Goal: Unclear: Browse casually

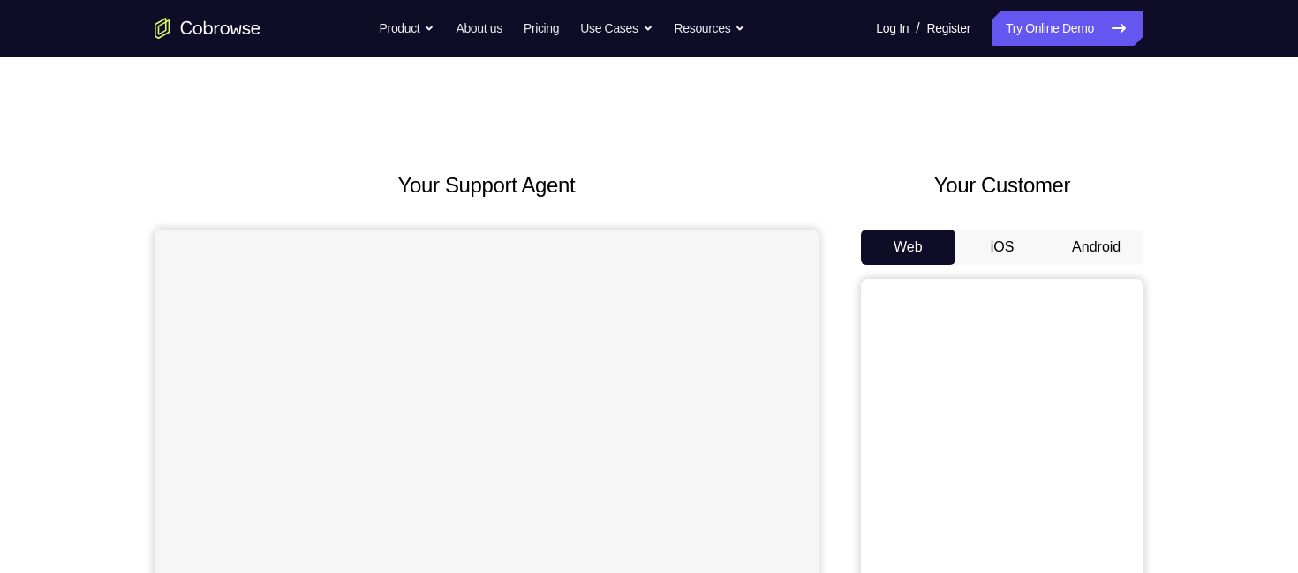
click at [1103, 247] on button "Android" at bounding box center [1096, 247] width 94 height 35
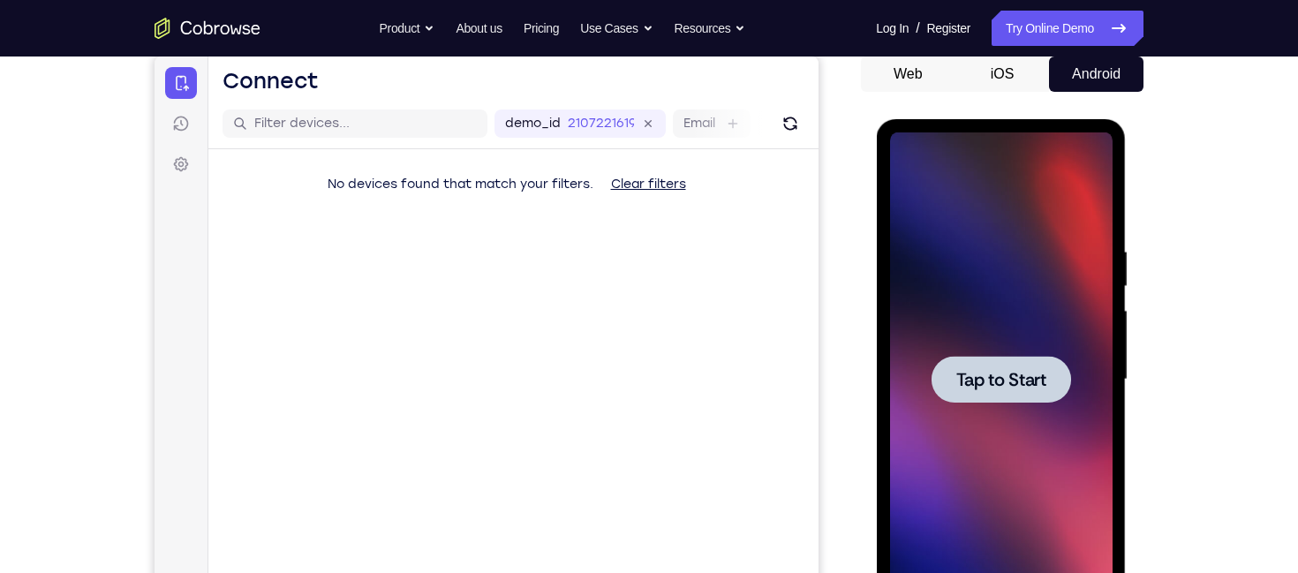
click at [1006, 287] on div at bounding box center [1000, 379] width 222 height 494
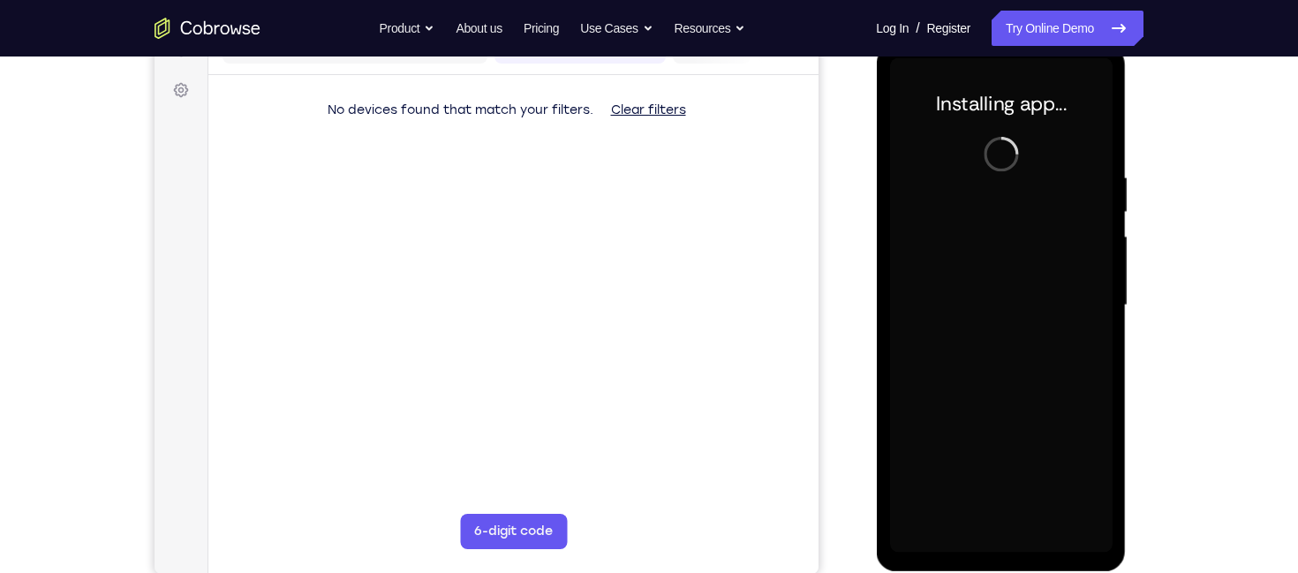
scroll to position [244, 0]
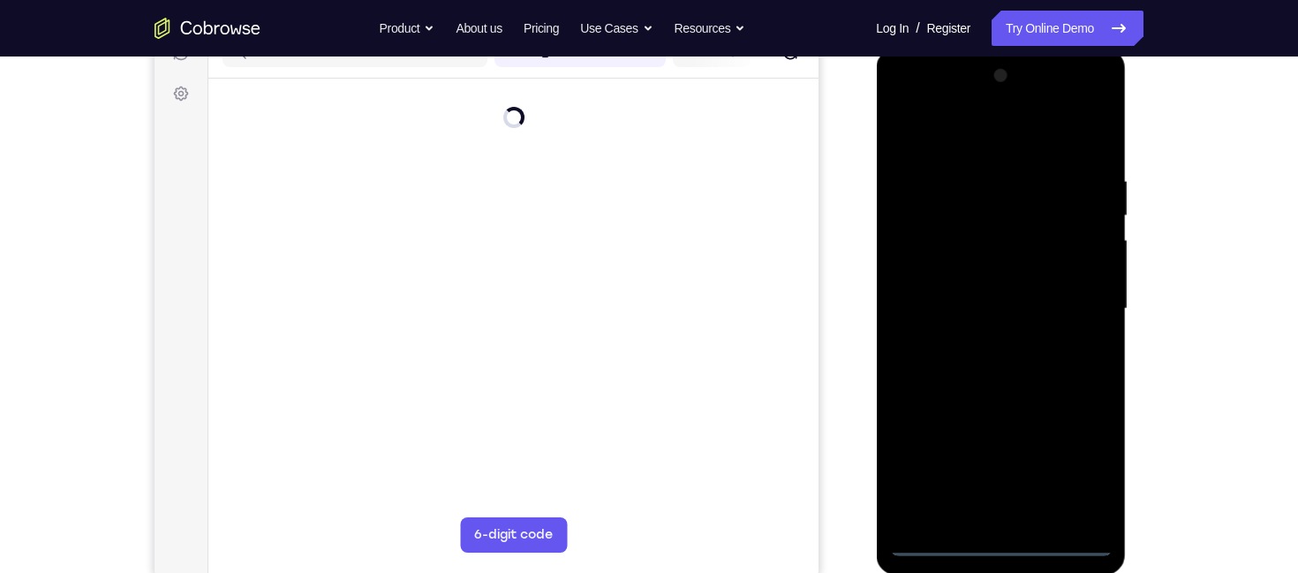
click at [1001, 543] on div at bounding box center [1000, 309] width 222 height 494
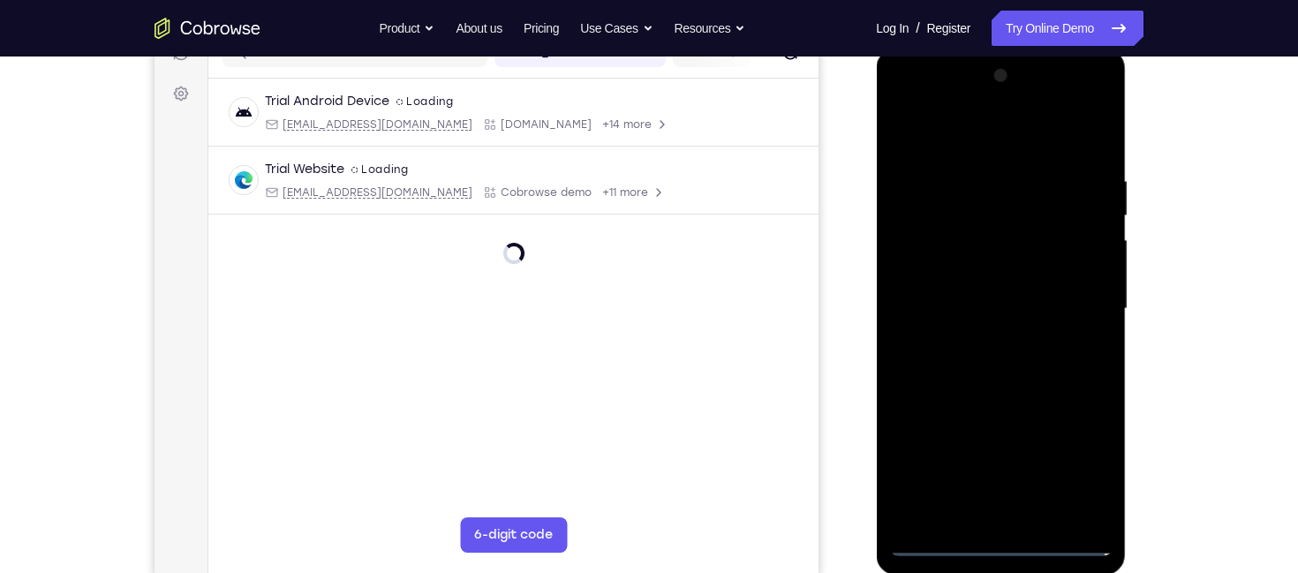
click at [1001, 543] on div at bounding box center [1000, 309] width 222 height 494
click at [1088, 467] on div at bounding box center [1000, 309] width 222 height 494
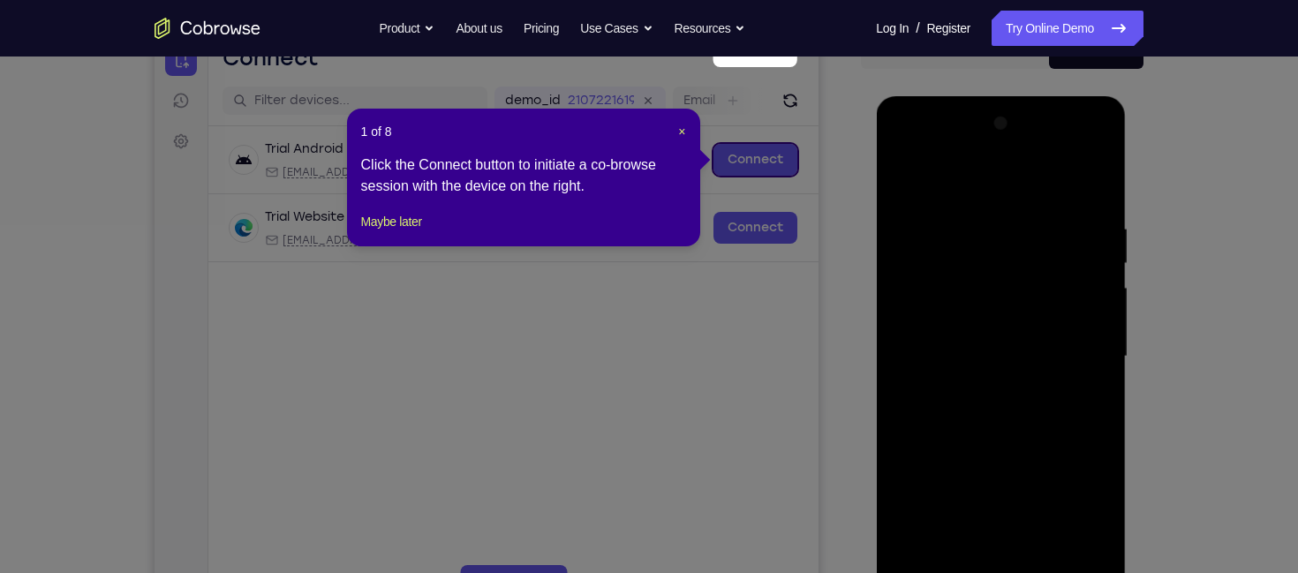
scroll to position [183, 0]
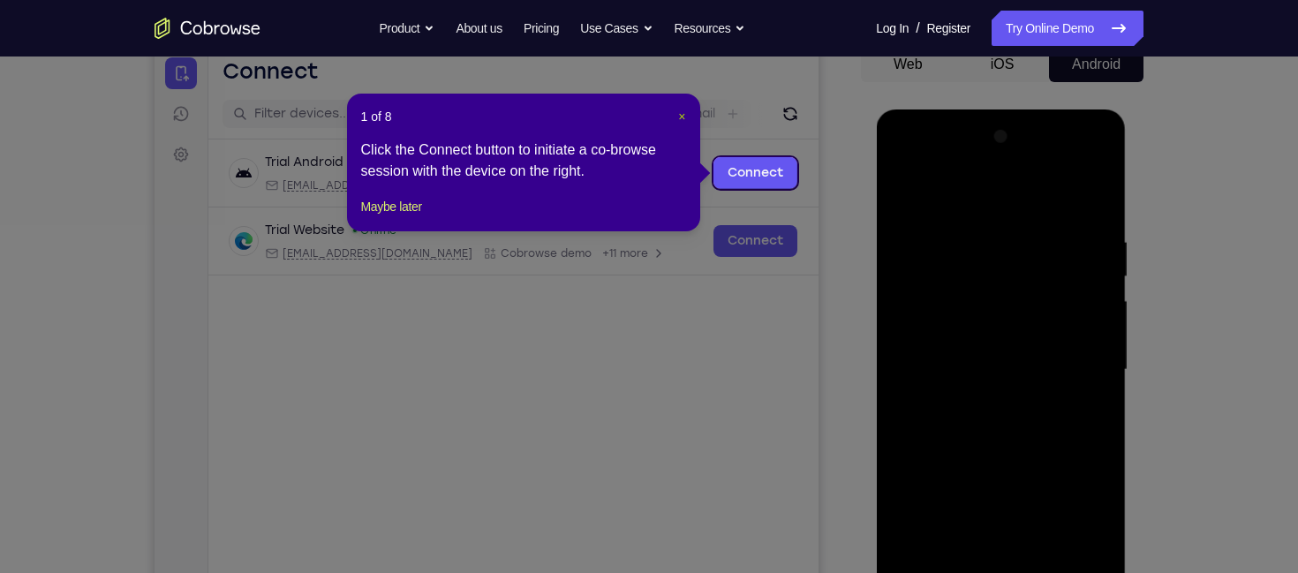
click at [680, 114] on span "×" at bounding box center [681, 116] width 7 height 14
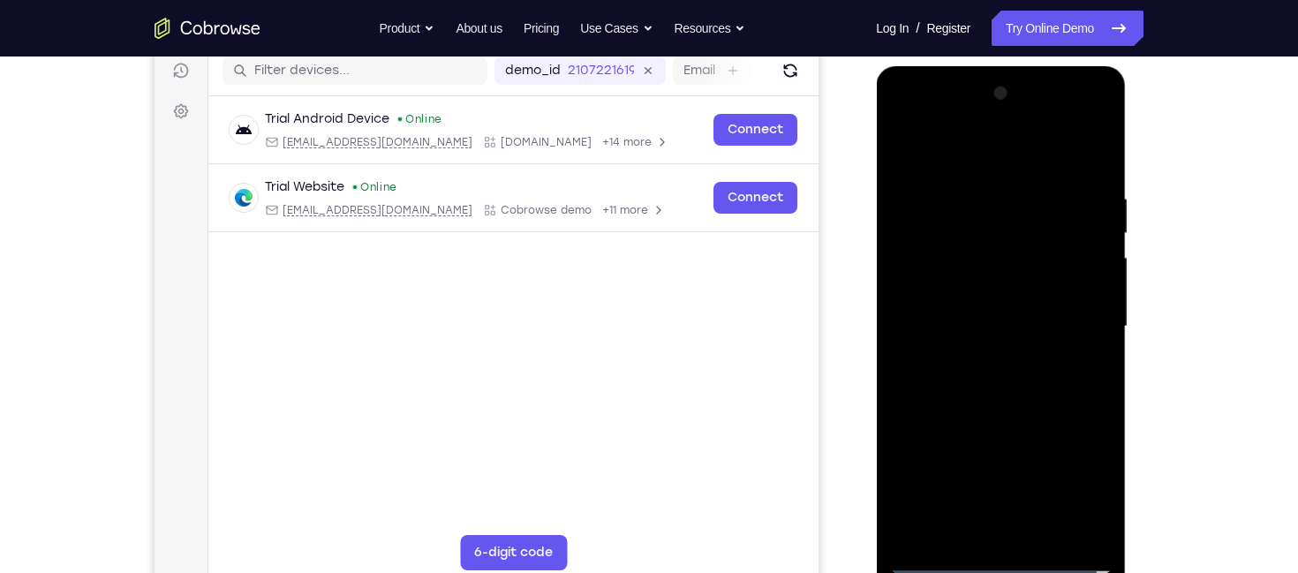
scroll to position [229, 0]
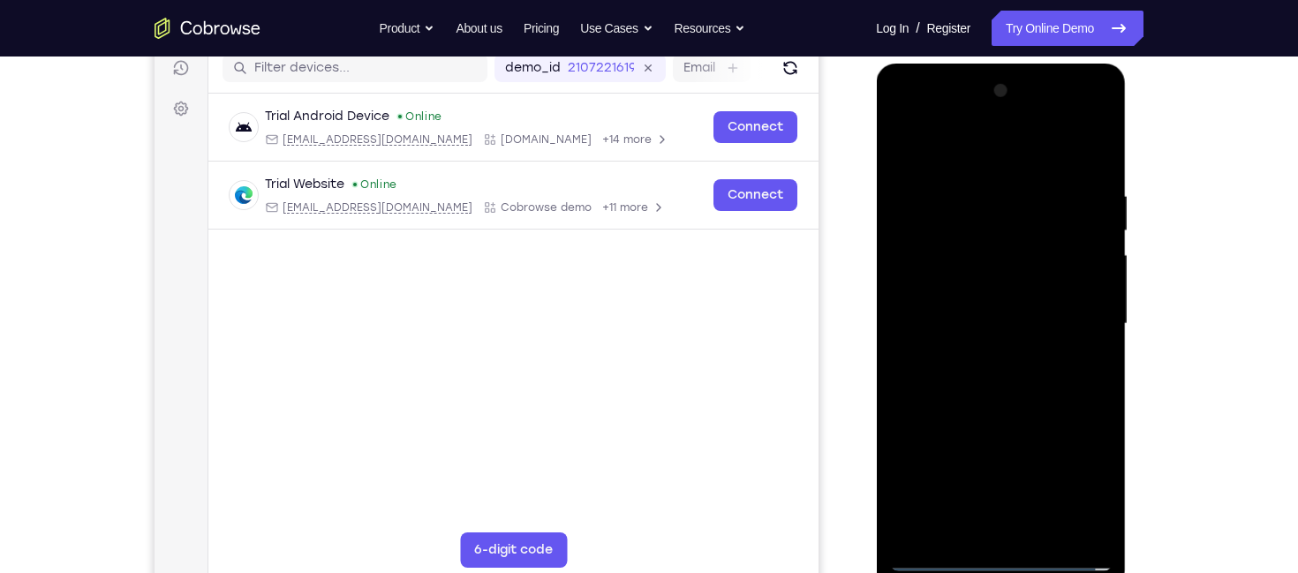
click at [970, 158] on div at bounding box center [1000, 324] width 222 height 494
click at [1071, 322] on div at bounding box center [1000, 324] width 222 height 494
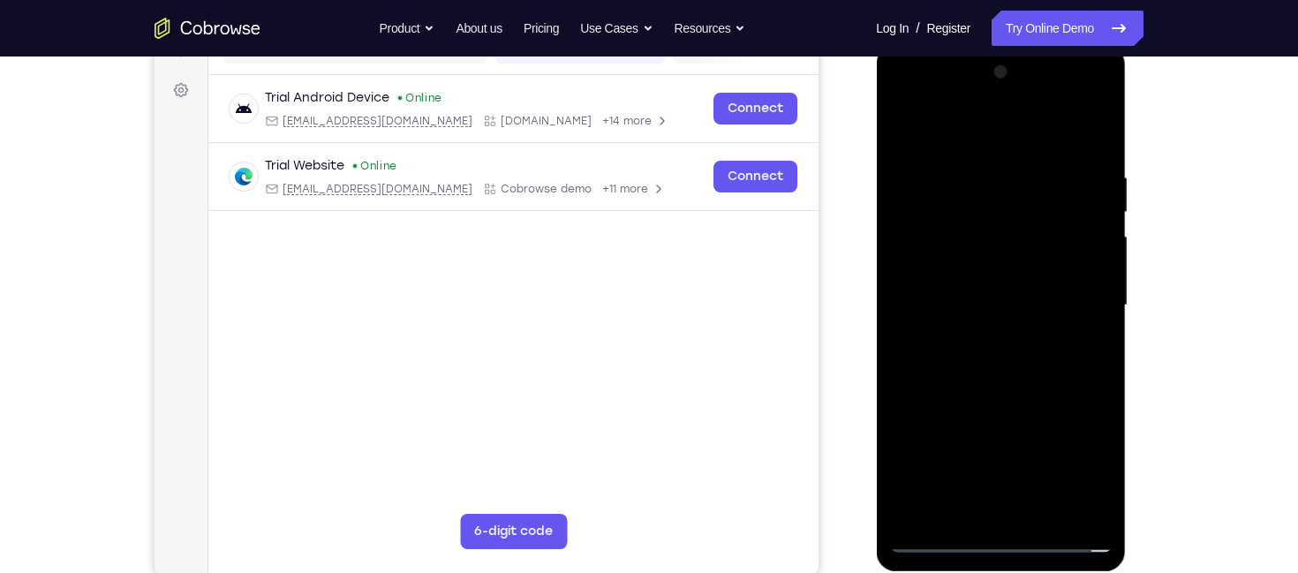
scroll to position [246, 0]
click at [984, 344] on div at bounding box center [1000, 306] width 222 height 494
click at [988, 282] on div at bounding box center [1000, 306] width 222 height 494
click at [991, 275] on div at bounding box center [1000, 306] width 222 height 494
click at [1004, 301] on div at bounding box center [1000, 306] width 222 height 494
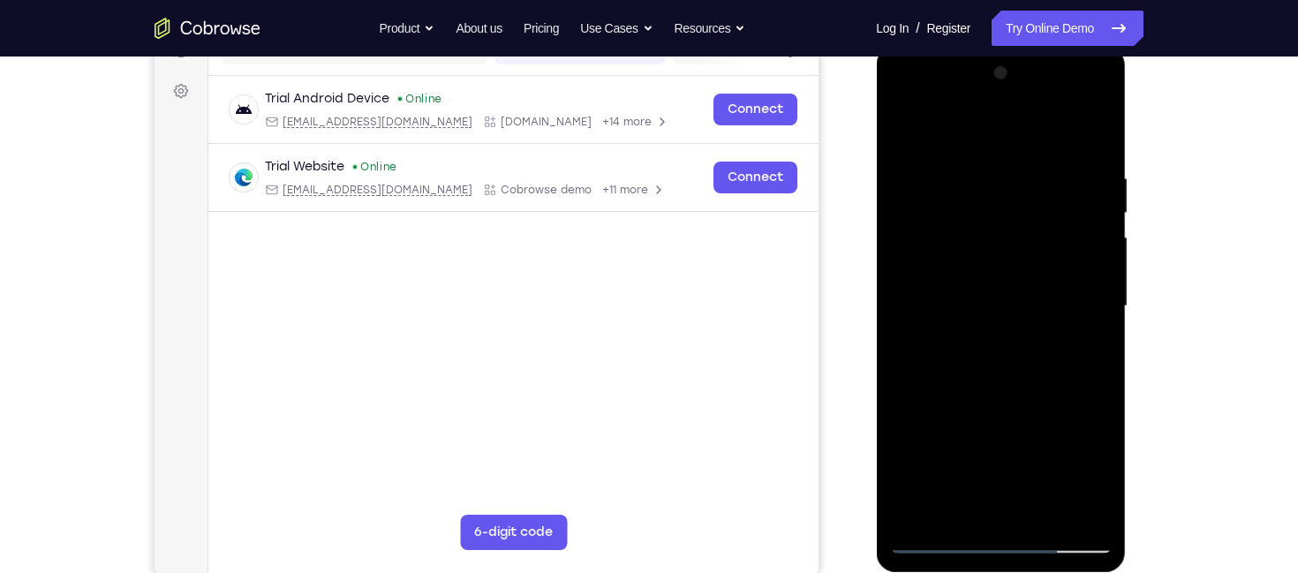
click at [1083, 133] on div at bounding box center [1000, 306] width 222 height 494
click at [1105, 151] on div at bounding box center [1000, 306] width 222 height 494
drag, startPoint x: 1096, startPoint y: 152, endPoint x: 1094, endPoint y: 116, distance: 36.2
click at [1094, 116] on div at bounding box center [1000, 306] width 222 height 494
click at [1043, 514] on div at bounding box center [1000, 306] width 222 height 494
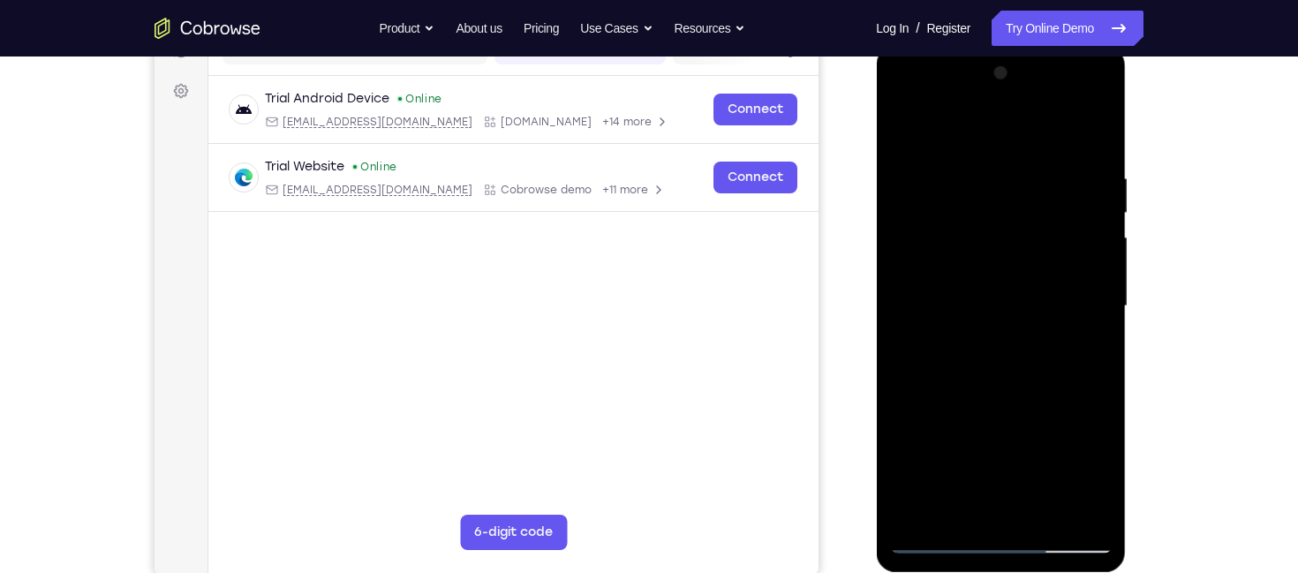
click at [1011, 395] on div at bounding box center [1000, 306] width 222 height 494
click at [998, 279] on div at bounding box center [1000, 306] width 222 height 494
click at [991, 505] on div at bounding box center [1000, 306] width 222 height 494
click at [1080, 347] on div at bounding box center [1000, 306] width 222 height 494
click at [904, 129] on div at bounding box center [1000, 306] width 222 height 494
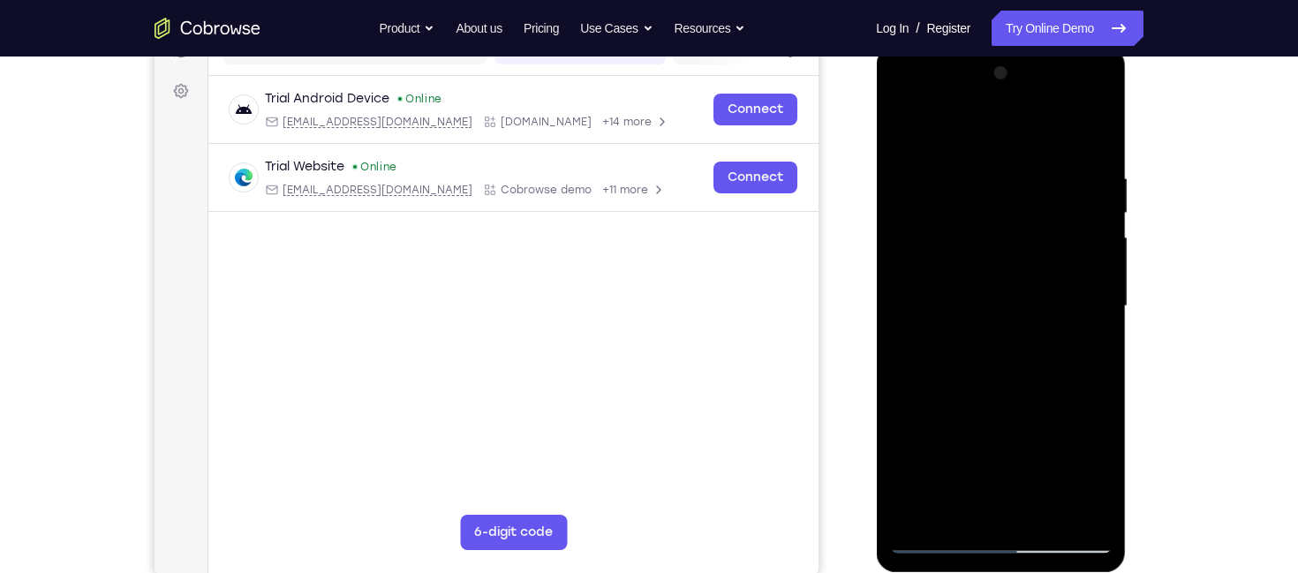
click at [911, 129] on div at bounding box center [1000, 306] width 222 height 494
click at [973, 162] on div at bounding box center [1000, 306] width 222 height 494
click at [1081, 188] on div at bounding box center [1000, 306] width 222 height 494
click at [1097, 136] on div at bounding box center [1000, 306] width 222 height 494
click at [1092, 133] on div at bounding box center [1000, 306] width 222 height 494
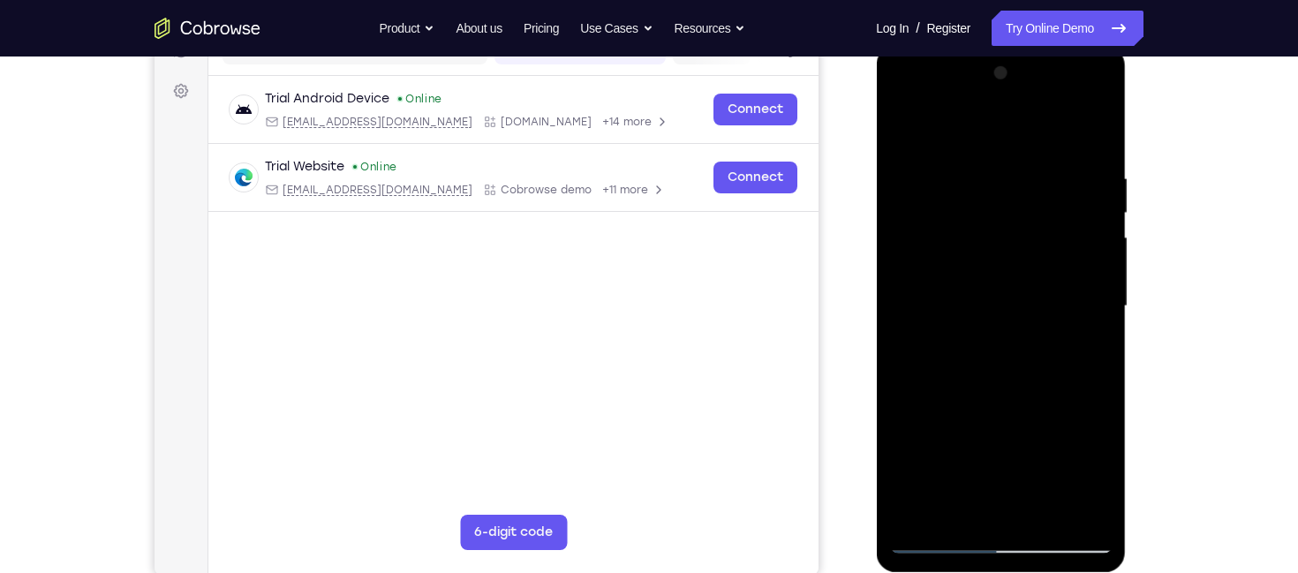
click at [1088, 131] on div at bounding box center [1000, 306] width 222 height 494
